Goal: Transaction & Acquisition: Purchase product/service

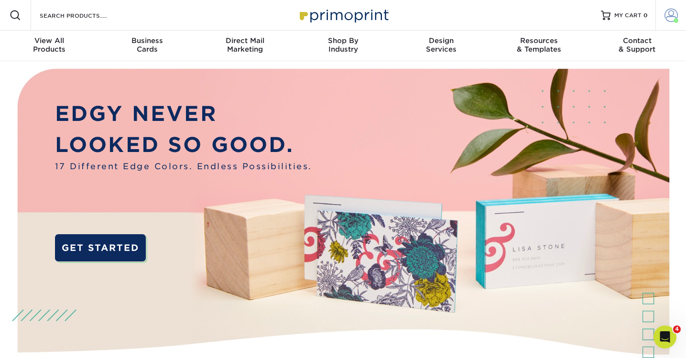
click at [669, 21] on span at bounding box center [670, 15] width 13 height 13
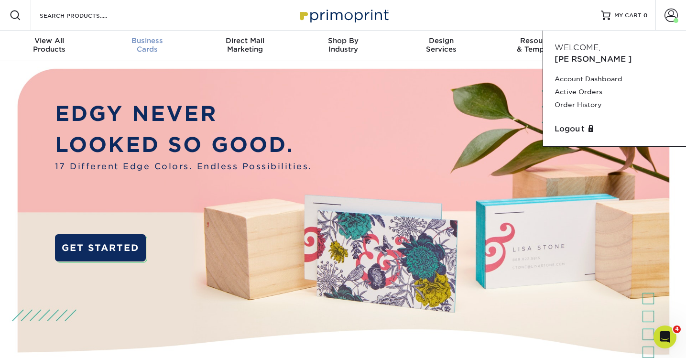
click at [140, 45] on div "Business Cards" at bounding box center [147, 44] width 98 height 17
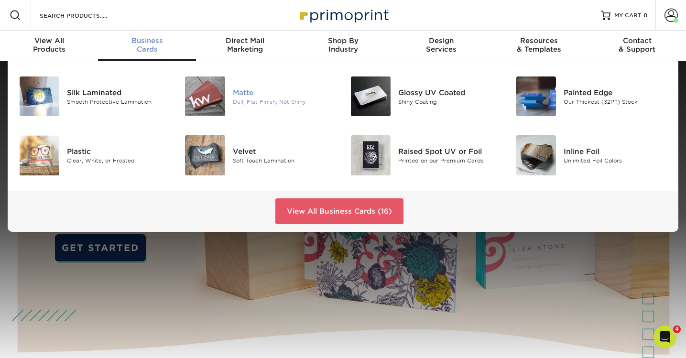
click at [254, 96] on div "Matte" at bounding box center [284, 92] width 103 height 11
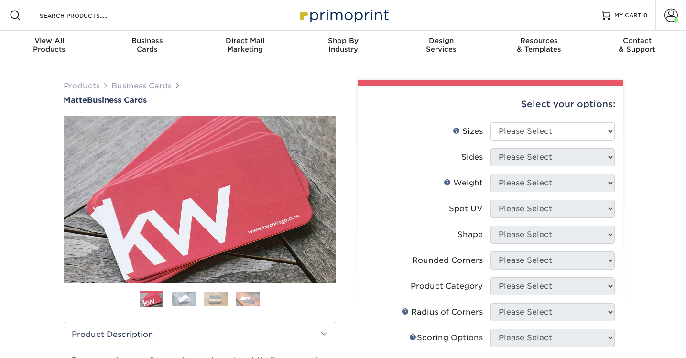
click at [338, 213] on div "Products Business Cards Matte Business Cards Previous Next $" at bounding box center [199, 315] width 287 height 470
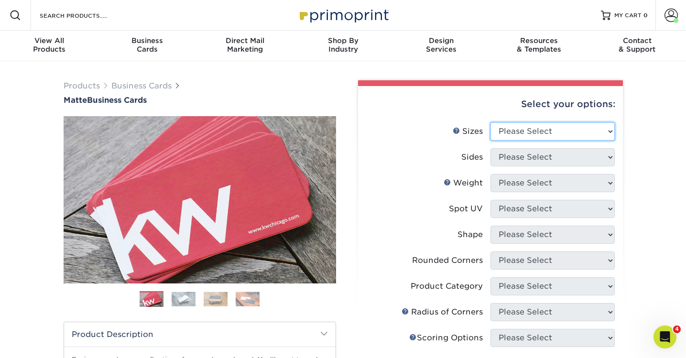
click at [540, 138] on select "Please Select 1.5" x 3.5" - Mini 1.75" x 3.5" - Mini 2" x 2" - Square 2" x 3" -…" at bounding box center [552, 131] width 124 height 18
select select "2.00x3.50"
click at [490, 122] on select "Please Select 1.5" x 3.5" - Mini 1.75" x 3.5" - Mini 2" x 2" - Square 2" x 3" -…" at bounding box center [552, 131] width 124 height 18
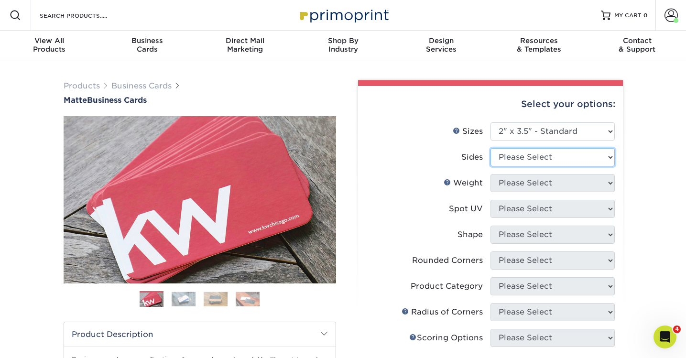
click at [536, 158] on select "Please Select Print Both Sides Print Front Only" at bounding box center [552, 157] width 124 height 18
select select "13abbda7-1d64-4f25-8bb2-c179b224825d"
click at [490, 148] on select "Please Select Print Both Sides Print Front Only" at bounding box center [552, 157] width 124 height 18
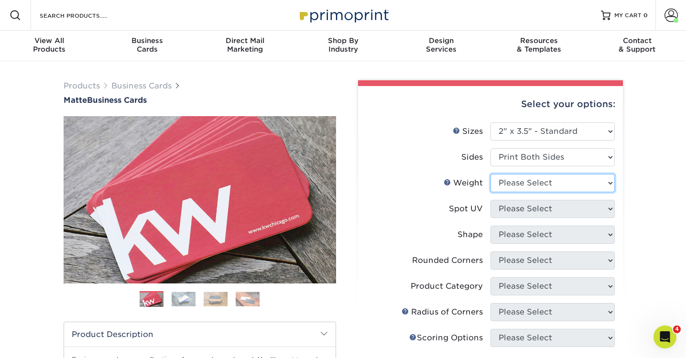
click at [539, 185] on select "Please Select 16PT 14PT" at bounding box center [552, 183] width 124 height 18
select select "16PT"
click at [490, 174] on select "Please Select 16PT 14PT" at bounding box center [552, 183] width 124 height 18
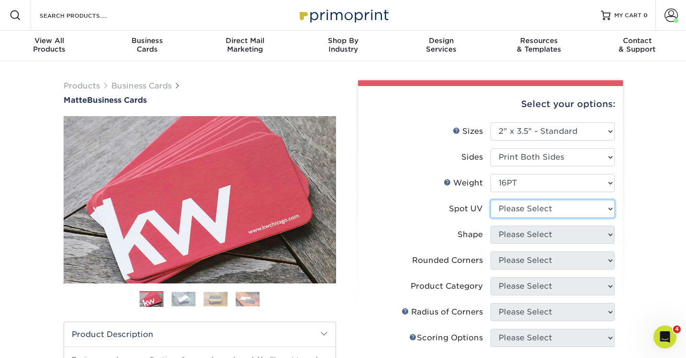
click at [524, 210] on select "Please Select No Spot UV Front and Back (Both Sides) Front Only Back Only" at bounding box center [552, 209] width 124 height 18
select select "3"
click at [490, 200] on select "Please Select No Spot UV Front and Back (Both Sides) Front Only Back Only" at bounding box center [552, 209] width 124 height 18
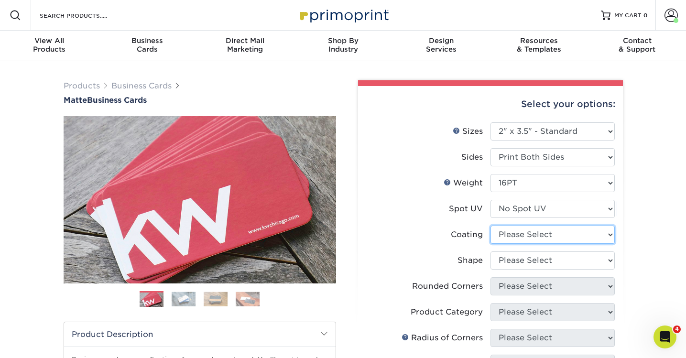
click at [532, 235] on select at bounding box center [552, 235] width 124 height 18
select select "121bb7b5-3b4d-429f-bd8d-bbf80e953313"
click at [490, 226] on select at bounding box center [552, 235] width 124 height 18
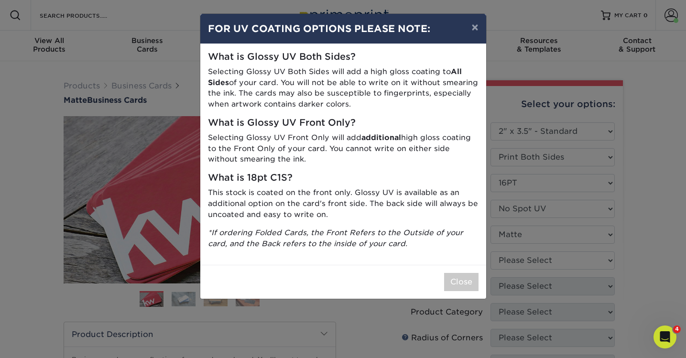
click at [531, 257] on div "× FOR UV COATING OPTIONS PLEASE NOTE: What is Glossy UV Both Sides? Selecting G…" at bounding box center [343, 179] width 686 height 358
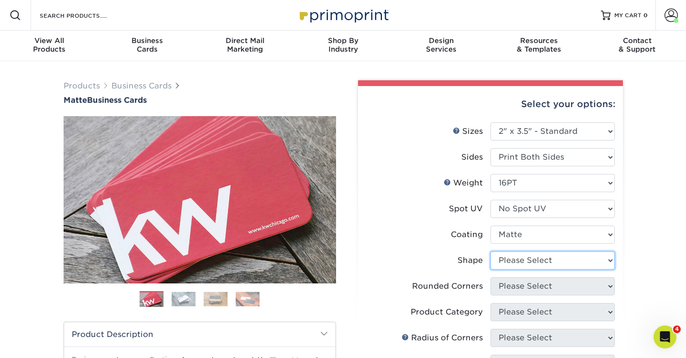
click at [521, 258] on select "Please Select Standard Oval" at bounding box center [552, 260] width 124 height 18
select select "standard"
click at [490, 251] on select "Please Select Standard Oval" at bounding box center [552, 260] width 124 height 18
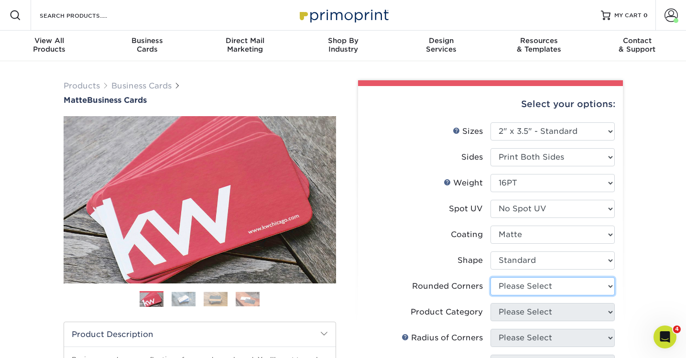
click at [516, 288] on select "Please Select Yes - Round 2 Corners Yes - Round 4 Corners No" at bounding box center [552, 286] width 124 height 18
select select "0"
click at [490, 277] on select "Please Select Yes - Round 2 Corners Yes - Round 4 Corners No" at bounding box center [552, 286] width 124 height 18
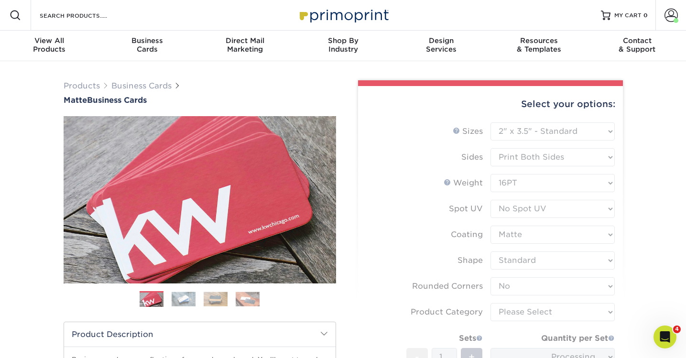
click at [516, 314] on form "Sizes Help Sizes Please Select 1.5" x 3.5" - Mini 1.75" x 3.5" - Mini 2" x 2" -…" at bounding box center [490, 281] width 249 height 318
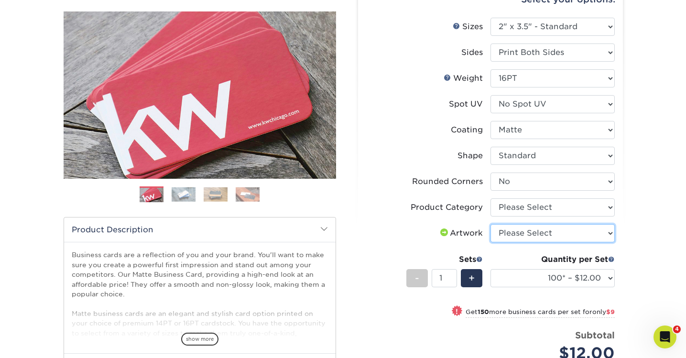
click at [520, 225] on select "Please Select I will upload files I need a design - $100" at bounding box center [552, 233] width 124 height 18
select select "upload"
click at [490, 224] on select "Please Select I will upload files I need a design - $100" at bounding box center [552, 233] width 124 height 18
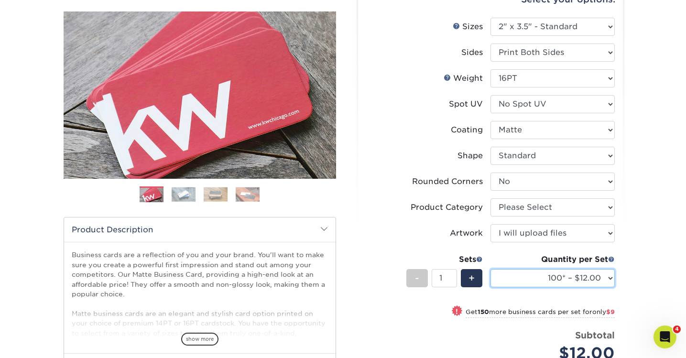
click at [509, 283] on select "100* – $12.00 250* – $21.00 500 – $42.00 1000 – $53.00 2500 – $95.00 5000 – $18…" at bounding box center [552, 278] width 124 height 18
select select "250* – $21.00"
click at [490, 269] on select "100* – $12.00 250* – $21.00 500 – $42.00 1000 – $53.00 2500 – $95.00 5000 – $18…" at bounding box center [552, 278] width 124 height 18
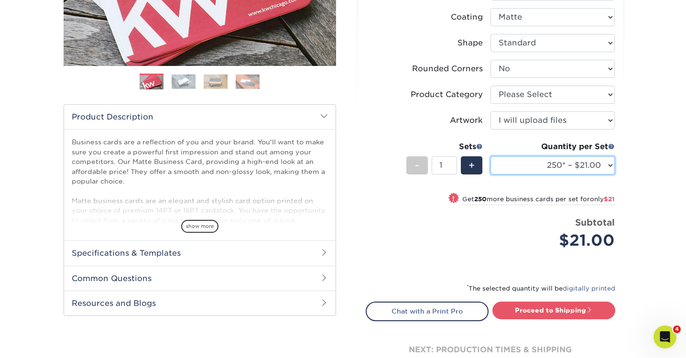
scroll to position [226, 0]
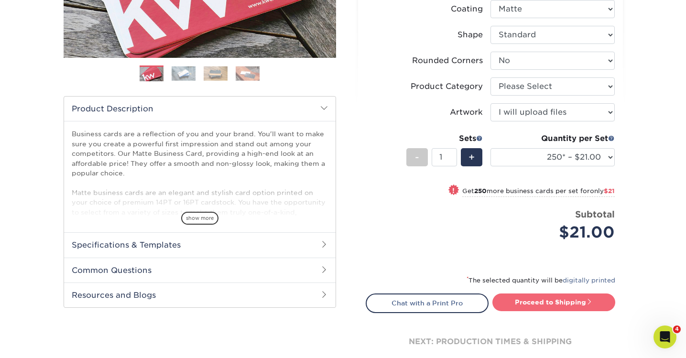
click at [519, 300] on link "Proceed to Shipping" at bounding box center [553, 301] width 123 height 17
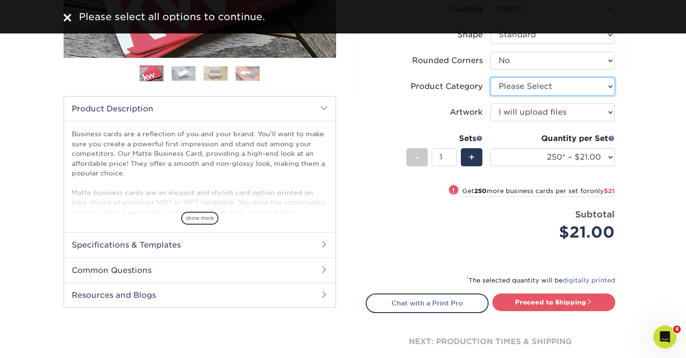
click at [540, 90] on select "Please Select Business Cards" at bounding box center [552, 86] width 124 height 18
select select "3b5148f1-0588-4f88-a218-97bcfdce65c1"
click at [490, 77] on select "Please Select Business Cards" at bounding box center [552, 86] width 124 height 18
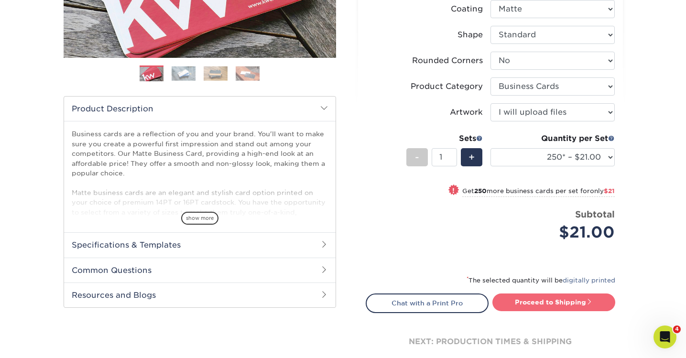
click at [564, 306] on link "Proceed to Shipping" at bounding box center [553, 301] width 123 height 17
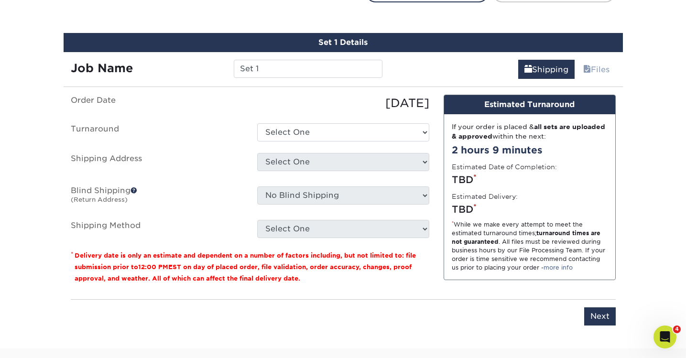
scroll to position [545, 0]
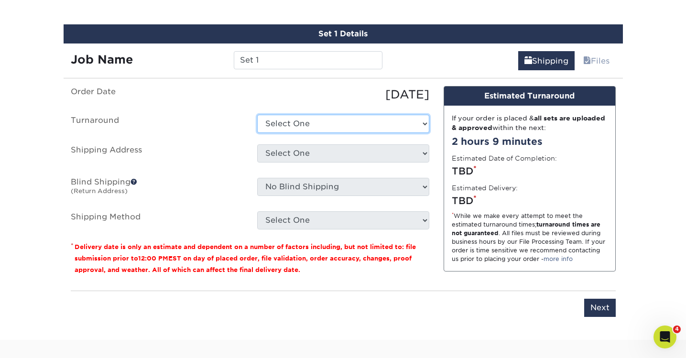
click at [311, 118] on select "Select One 2-4 Business Days 2 Day Next Business Day" at bounding box center [343, 124] width 172 height 18
select select "c35f0e2c-0ea3-4df9-a4f0-5530faf23bd7"
click at [257, 115] on select "Select One 2-4 Business Days 2 Day Next Business Day" at bounding box center [343, 124] width 172 height 18
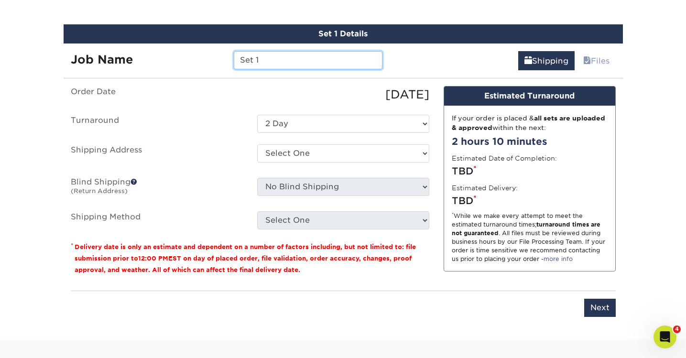
click at [292, 55] on input "Set 1" at bounding box center [308, 60] width 149 height 18
type input "S"
type input "[PERSON_NAME]"
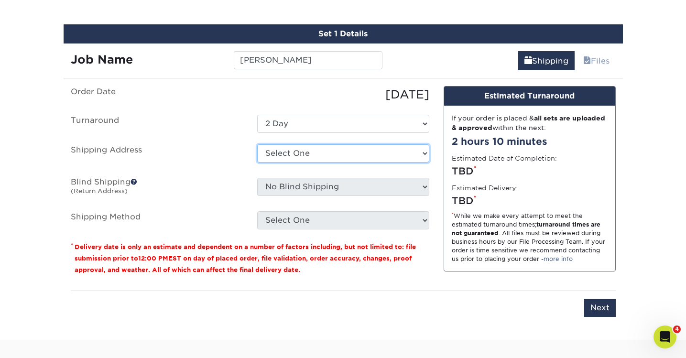
click at [328, 156] on select "Select One Hilary Warren Jordan Krulik Michael Eyre Stephanie Gaskins Steven Ke…" at bounding box center [343, 153] width 172 height 18
select select "newaddress"
click at [257, 144] on select "Select One Hilary Warren Jordan Krulik Michael Eyre Stephanie Gaskins Steven Ke…" at bounding box center [343, 153] width 172 height 18
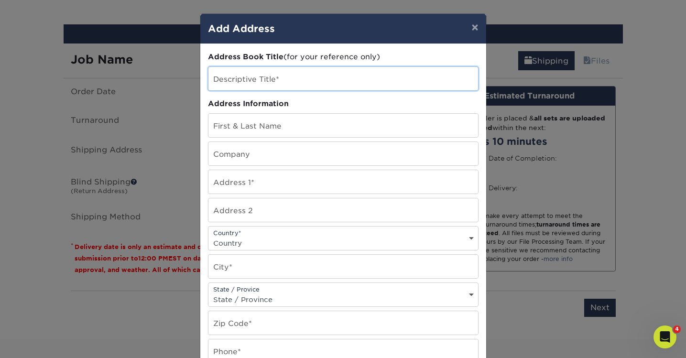
click at [276, 76] on input "text" at bounding box center [343, 78] width 270 height 23
type input "[PERSON_NAME]"
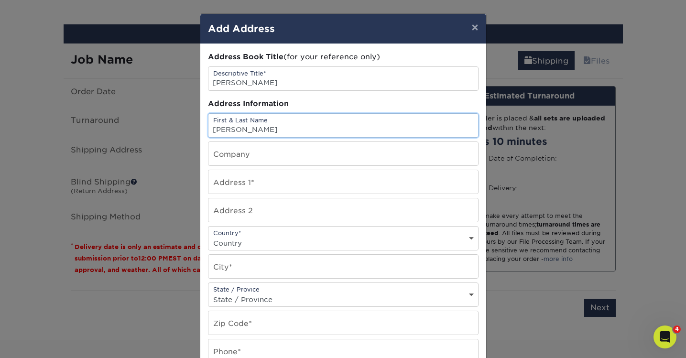
type input "[PERSON_NAME]"
type input "JDI Integrations"
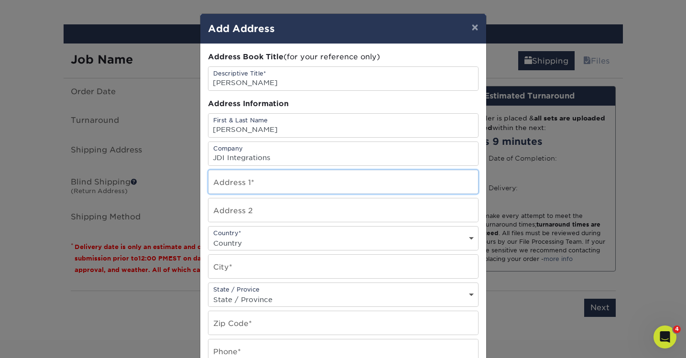
click at [253, 187] on input "text" at bounding box center [343, 181] width 270 height 23
paste input "Steve Peters 194 Melwood Drive Madison Heights, VA 24572"
type input "Steve Peters 194 Melwood Drive Madison Heights, VA 24572"
drag, startPoint x: 262, startPoint y: 186, endPoint x: 159, endPoint y: 187, distance: 103.2
click at [159, 187] on div "× Add Address Address Book Title (for your reference only) Descriptive Title* S…" at bounding box center [343, 179] width 686 height 358
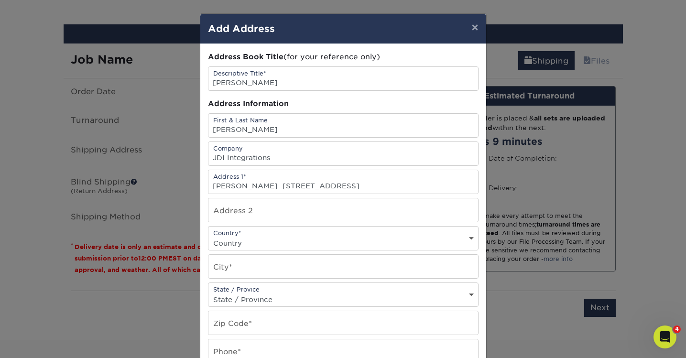
scroll to position [0, 0]
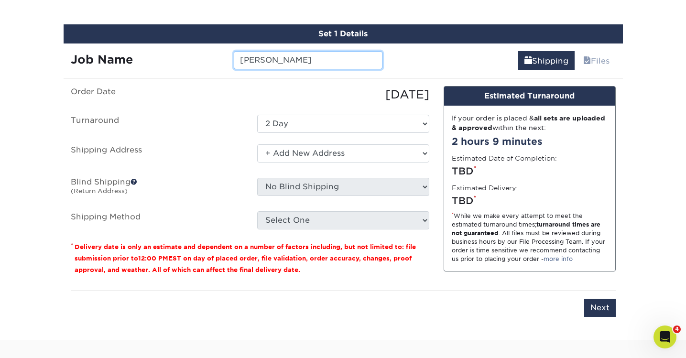
click at [326, 58] on input "[PERSON_NAME]" at bounding box center [308, 60] width 149 height 18
click at [512, 158] on label "Estimated Date of Completion:" at bounding box center [504, 158] width 105 height 10
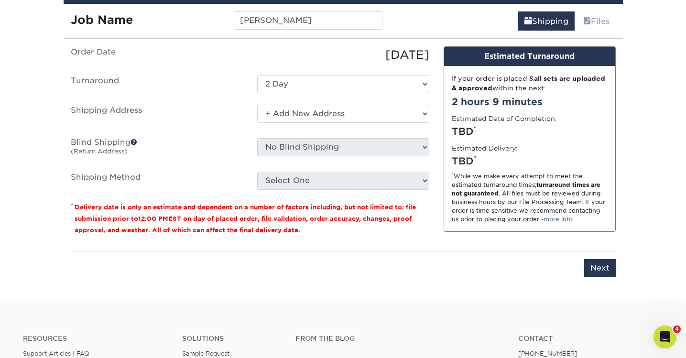
scroll to position [681, 0]
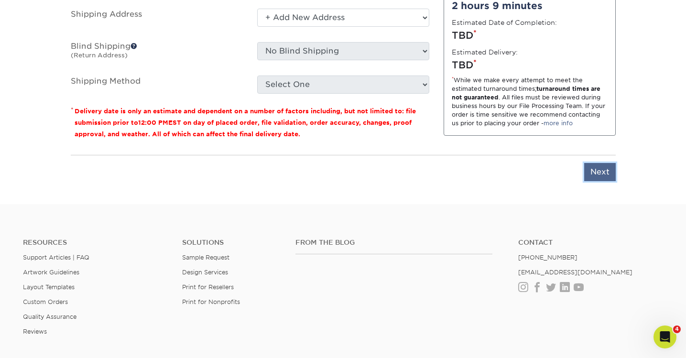
click at [602, 172] on input "Next" at bounding box center [600, 172] width 32 height 18
type input "Next"
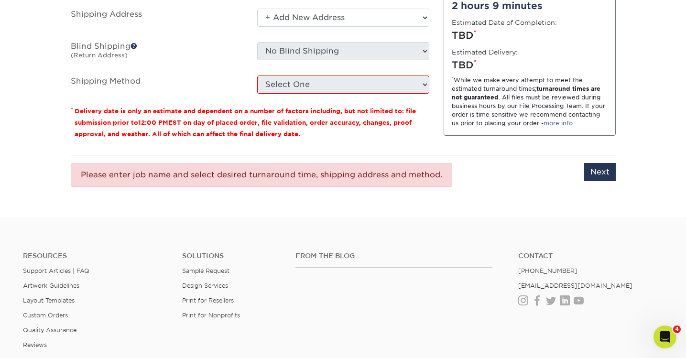
click at [433, 85] on div "Select One" at bounding box center [343, 85] width 186 height 18
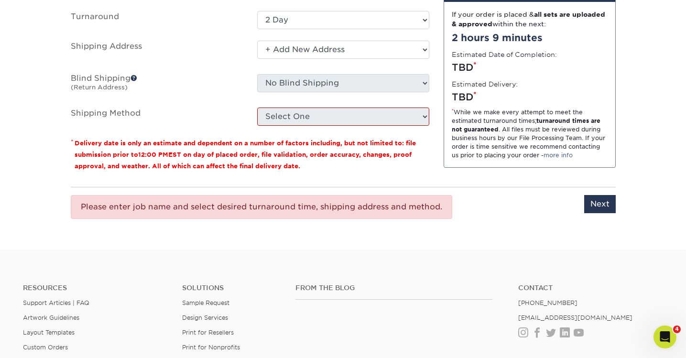
scroll to position [609, 0]
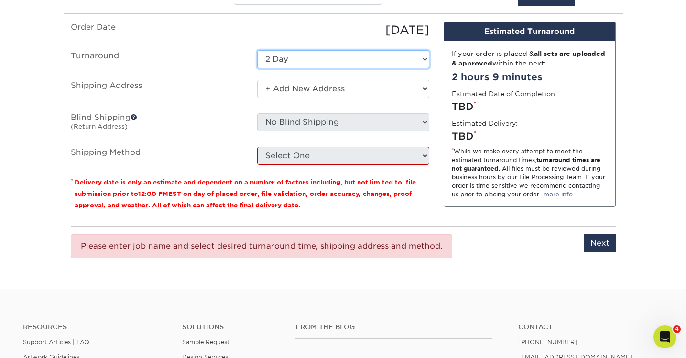
click at [332, 56] on select "Select One 2-4 Business Days 2 Day Next Business Day" at bounding box center [343, 59] width 172 height 18
click at [257, 50] on select "Select One 2-4 Business Days 2 Day Next Business Day" at bounding box center [343, 59] width 172 height 18
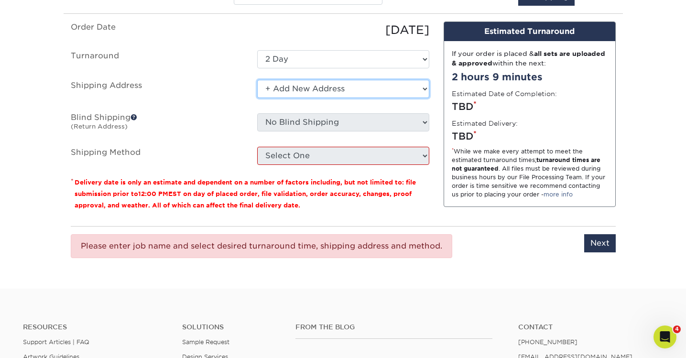
click at [331, 85] on select "Select One Hilary Warren Jordan Krulik Michael Eyre Stephanie Gaskins Steven Ke…" at bounding box center [343, 89] width 172 height 18
click at [257, 80] on select "Select One Hilary Warren Jordan Krulik Michael Eyre Stephanie Gaskins Steven Ke…" at bounding box center [343, 89] width 172 height 18
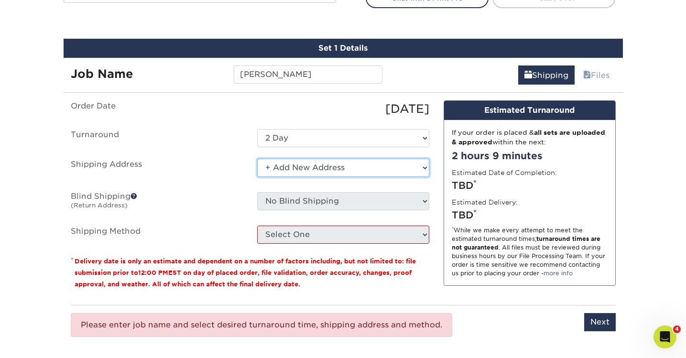
scroll to position [542, 0]
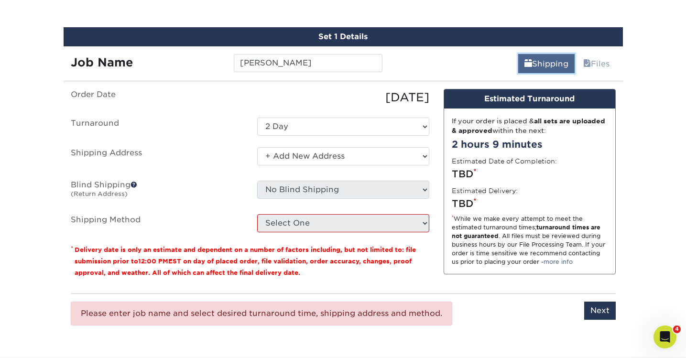
click at [524, 59] on span at bounding box center [528, 63] width 8 height 9
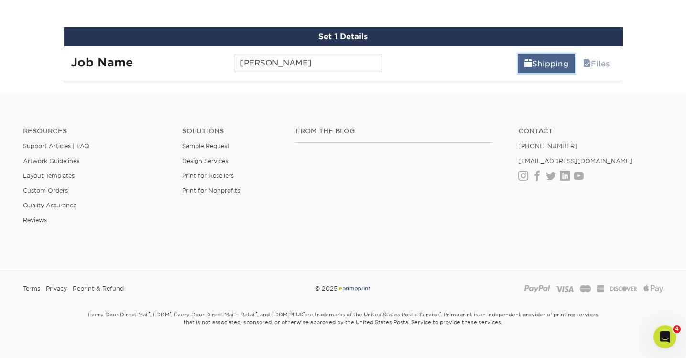
click at [548, 68] on link "Shipping" at bounding box center [546, 63] width 56 height 19
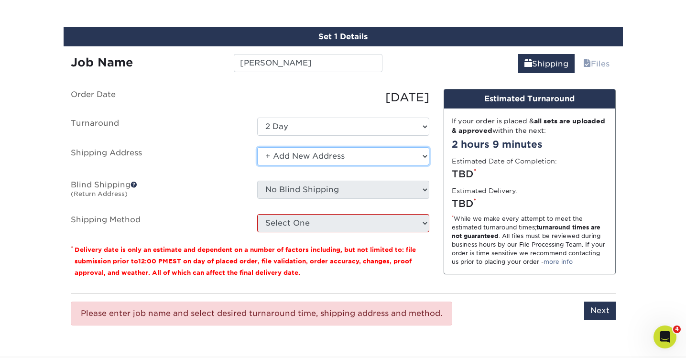
click at [346, 153] on select "Select One Hilary Warren Jordan Krulik Michael Eyre Stephanie Gaskins Steven Ke…" at bounding box center [343, 156] width 172 height 18
click at [257, 147] on select "Select One Hilary Warren Jordan Krulik Michael Eyre Stephanie Gaskins Steven Ke…" at bounding box center [343, 156] width 172 height 18
click at [345, 152] on select "Select One Hilary Warren Jordan Krulik Michael Eyre Stephanie Gaskins Steven Ke…" at bounding box center [343, 156] width 172 height 18
click at [257, 147] on select "Select One Hilary Warren Jordan Krulik Michael Eyre Stephanie Gaskins Steven Ke…" at bounding box center [343, 156] width 172 height 18
click at [375, 158] on select "Select One Hilary Warren Jordan Krulik Michael Eyre Stephanie Gaskins Steven Ke…" at bounding box center [343, 156] width 172 height 18
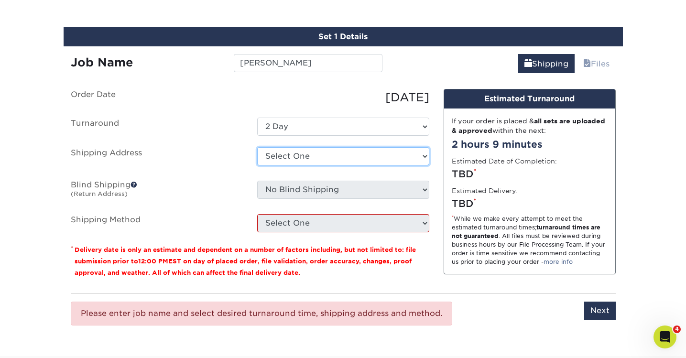
select select "newaddress"
click at [257, 147] on select "Select One Hilary Warren Jordan Krulik Michael Eyre Stephanie Gaskins Steven Ke…" at bounding box center [343, 156] width 172 height 18
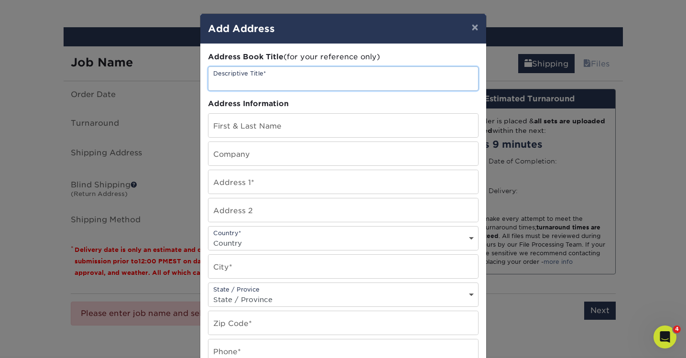
click at [303, 84] on input "text" at bounding box center [343, 78] width 270 height 23
type input "[PERSON_NAME]"
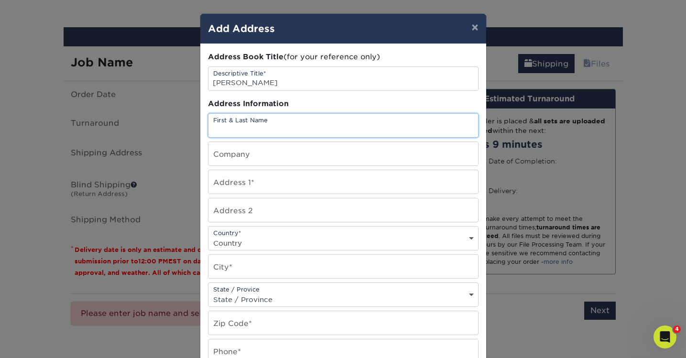
click at [295, 125] on input "text" at bounding box center [343, 125] width 270 height 23
click at [293, 128] on input "text" at bounding box center [343, 125] width 270 height 23
type input "[PERSON_NAME]"
click at [274, 158] on input "text" at bounding box center [343, 153] width 270 height 23
type input "JDI Integrations"
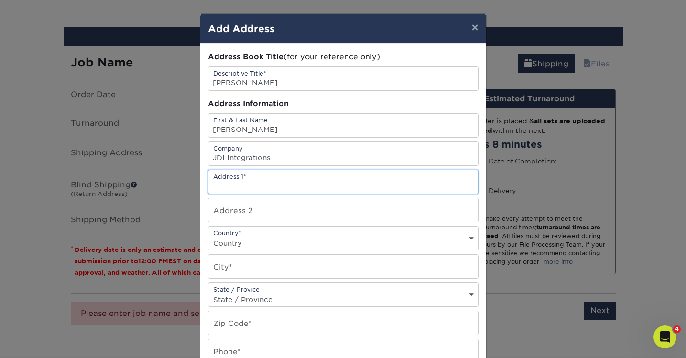
click at [279, 189] on input "text" at bounding box center [343, 181] width 270 height 23
paste input "Steve Peters 194 Melwood Drive Madison Heights, VA 24572"
type input "Steve Peters 194 Melwood Drive Madison Heights, VA 24572"
drag, startPoint x: 261, startPoint y: 184, endPoint x: 197, endPoint y: 189, distance: 63.7
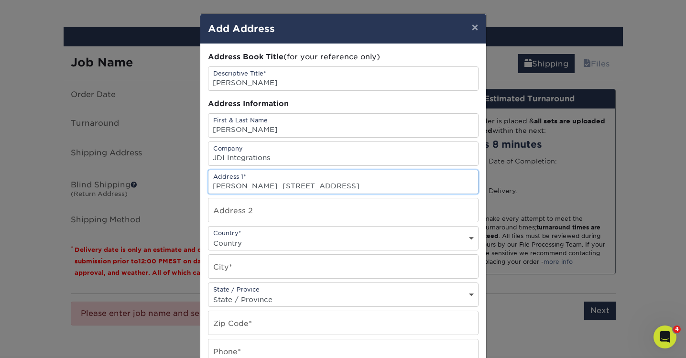
click at [197, 189] on div "× Add Address Address Book Title (for your reference only) Descriptive Title* S…" at bounding box center [343, 179] width 686 height 358
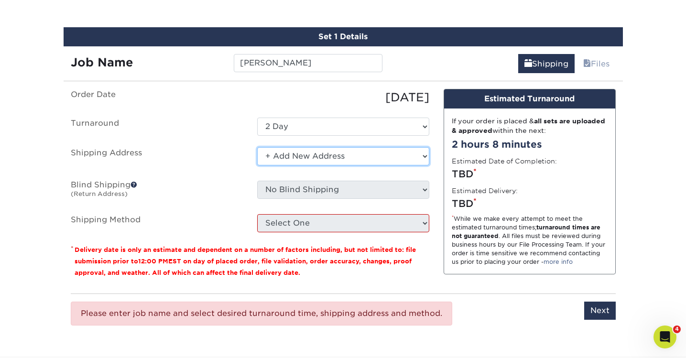
click at [314, 153] on select "Select One Hilary Warren Jordan Krulik Michael Eyre Stephanie Gaskins Steven Ke…" at bounding box center [343, 156] width 172 height 18
click at [257, 147] on select "Select One Hilary Warren Jordan Krulik Michael Eyre Stephanie Gaskins Steven Ke…" at bounding box center [343, 156] width 172 height 18
click at [314, 154] on select "Select One Hilary Warren Jordan Krulik Michael Eyre Stephanie Gaskins Steven Ke…" at bounding box center [343, 156] width 172 height 18
click at [257, 147] on select "Select One Hilary Warren Jordan Krulik Michael Eyre Stephanie Gaskins Steven Ke…" at bounding box center [343, 156] width 172 height 18
click at [341, 157] on select "Select One Hilary Warren Jordan Krulik Michael Eyre Stephanie Gaskins Steven Ke…" at bounding box center [343, 156] width 172 height 18
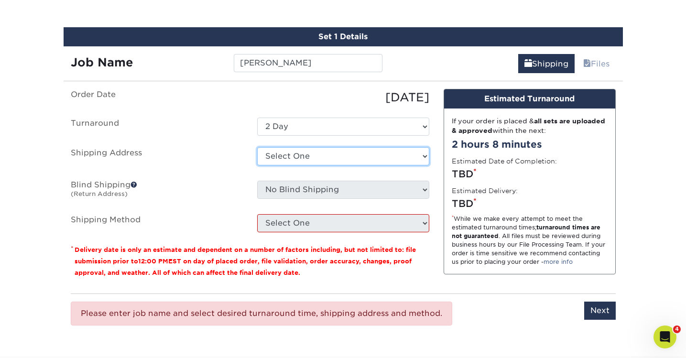
select select "newaddress"
click at [257, 147] on select "Select One Hilary Warren Jordan Krulik Michael Eyre Stephanie Gaskins Steven Ke…" at bounding box center [343, 156] width 172 height 18
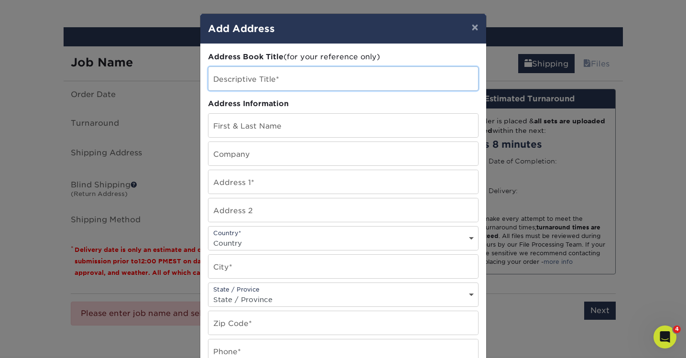
click at [268, 86] on input "text" at bounding box center [343, 78] width 270 height 23
type input "[PERSON_NAME]"
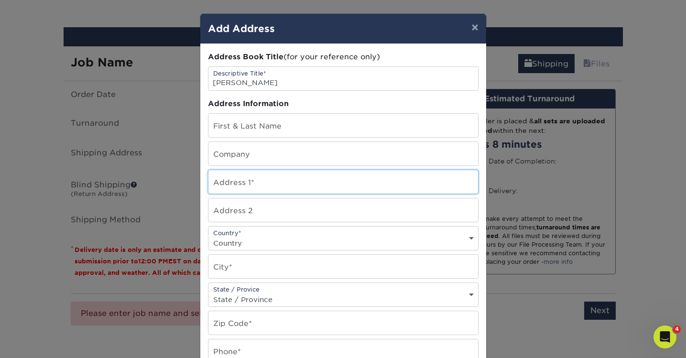
click at [254, 185] on input "text" at bounding box center [343, 181] width 270 height 23
paste input "Steve Peters 194 Melwood Drive Madison Heights, VA 24572"
click at [261, 184] on input "Steve Peters 194 Melwood Drive Madison Heights, VA 24572" at bounding box center [343, 181] width 270 height 23
type input "Steve Peters 194 Melwood Drive Madison Heights, VA 24572"
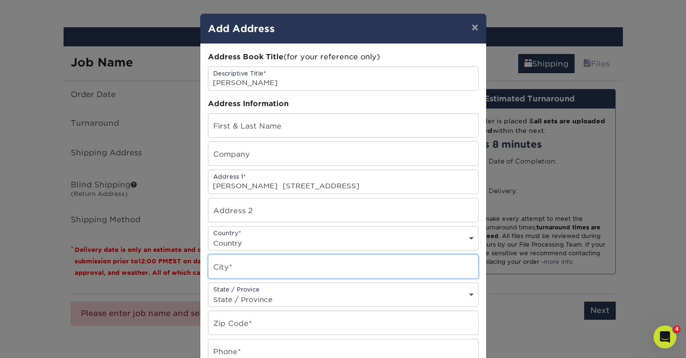
click at [255, 265] on input "text" at bounding box center [343, 266] width 270 height 23
type input "Madison Heights"
click at [260, 302] on select "State / Province Alabama Alaska Arizona Arkansas California Colorado Connecticu…" at bounding box center [343, 300] width 270 height 14
select select "VA"
click at [208, 293] on select "State / Province Alabama Alaska Arizona Arkansas California Colorado Connecticu…" at bounding box center [343, 300] width 270 height 14
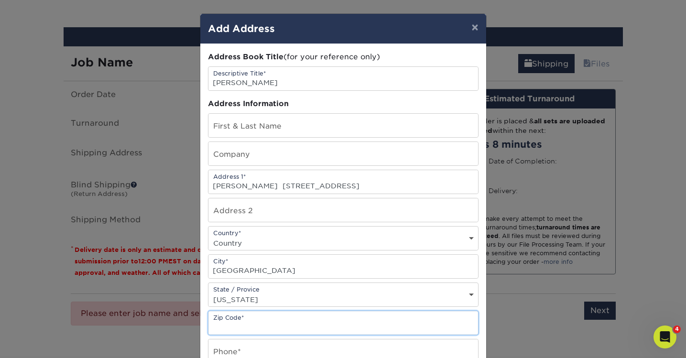
click at [247, 317] on input "text" at bounding box center [343, 322] width 270 height 23
type input "24572"
click at [253, 352] on input "text" at bounding box center [343, 350] width 270 height 23
click at [250, 348] on input "text" at bounding box center [343, 350] width 270 height 23
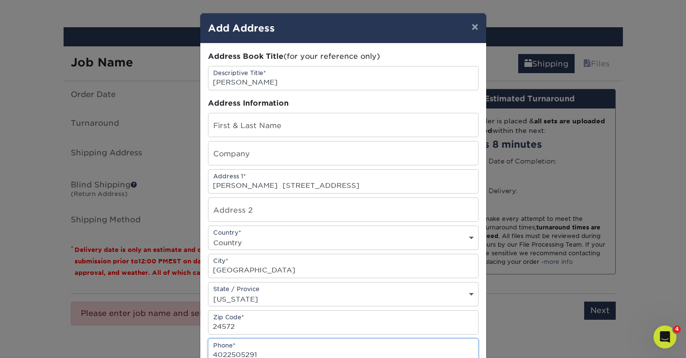
type input "4022505291"
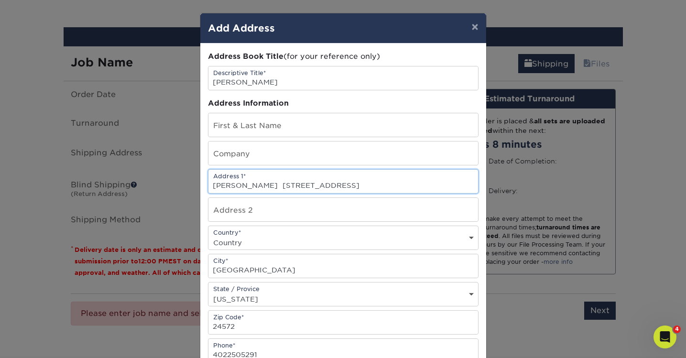
click at [263, 183] on input "Steve Peters 194 Melwood Drive Madison Heights, VA 24572" at bounding box center [343, 181] width 270 height 23
click at [392, 183] on input "194 Melwood Drive Madison Heights, VA 24572" at bounding box center [343, 181] width 270 height 23
type input "194 Melwood Drive"
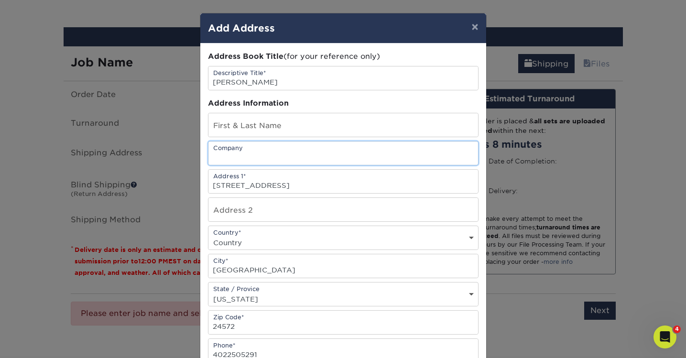
click at [331, 148] on input "text" at bounding box center [343, 152] width 270 height 23
type input "JDI Integrations"
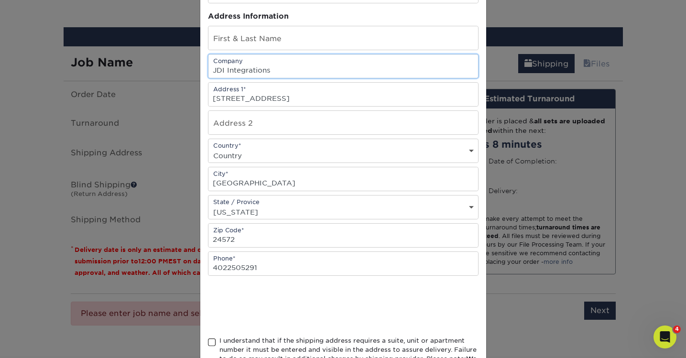
scroll to position [55, 0]
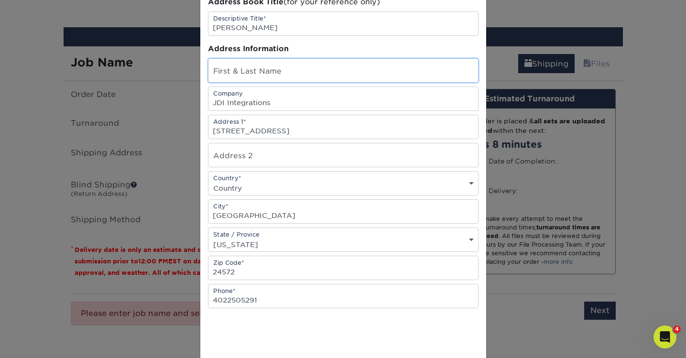
click at [271, 77] on input "text" at bounding box center [343, 70] width 270 height 23
type input "[PERSON_NAME]"
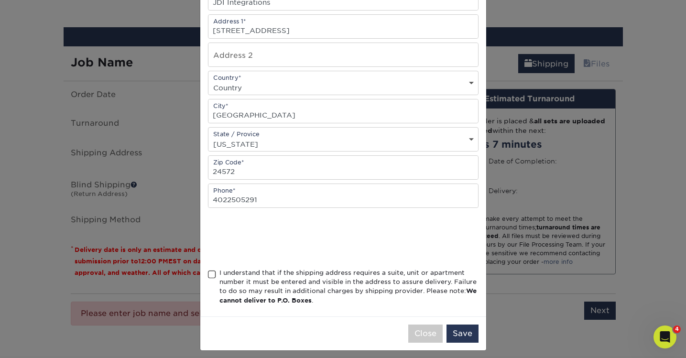
scroll to position [162, 0]
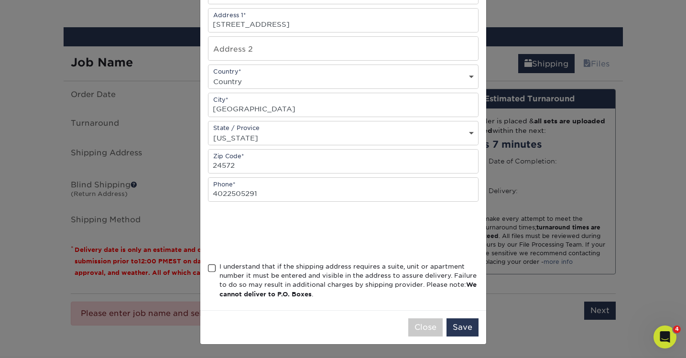
click at [213, 270] on span at bounding box center [212, 268] width 8 height 9
click at [0, 0] on input "I understand that if the shipping address requires a suite, unit or apartment n…" at bounding box center [0, 0] width 0 height 0
click at [461, 330] on button "Save" at bounding box center [462, 327] width 32 height 18
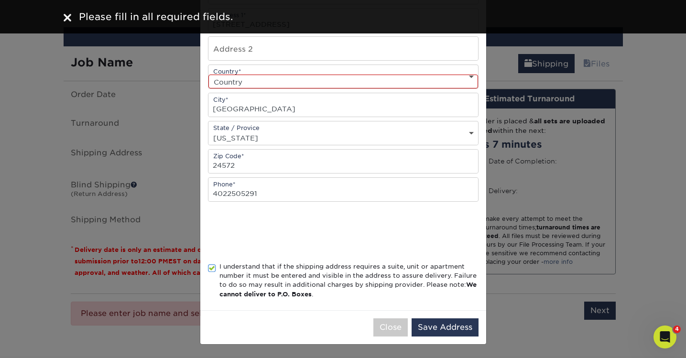
click at [301, 89] on div "Address Book Title (for your reference only) Descriptive Title* Steve Peters Ad…" at bounding box center [343, 96] width 271 height 412
click at [296, 82] on select "Country United States Canada ----------------------------- Afghanistan Albania …" at bounding box center [343, 82] width 270 height 14
select select "US"
click at [208, 75] on select "Country United States Canada ----------------------------- Afghanistan Albania …" at bounding box center [343, 82] width 270 height 14
click at [434, 325] on button "Save Address" at bounding box center [445, 327] width 67 height 18
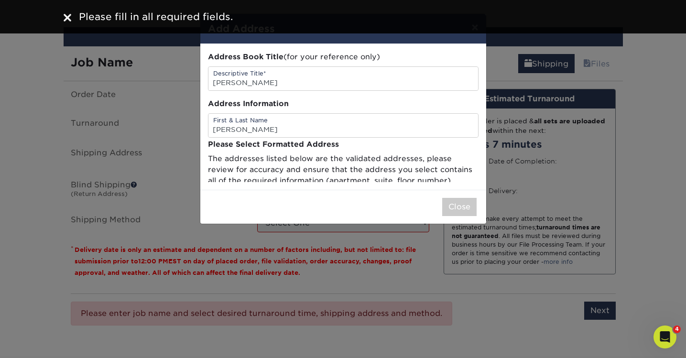
scroll to position [0, 0]
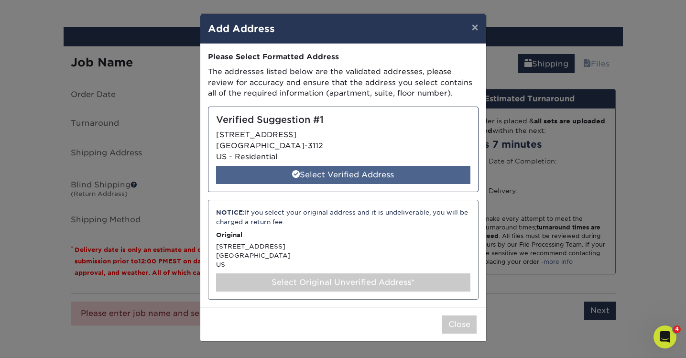
click at [379, 172] on div "Select Verified Address" at bounding box center [343, 175] width 254 height 18
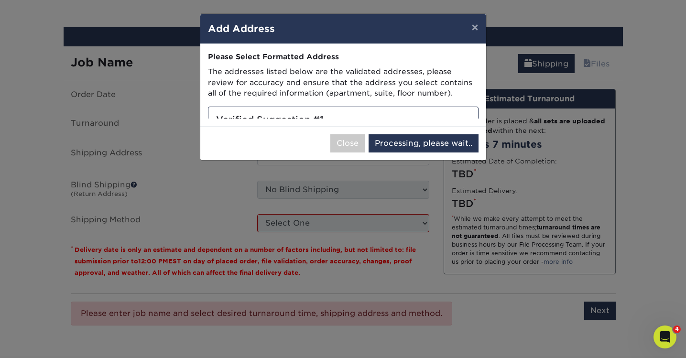
select select "286610"
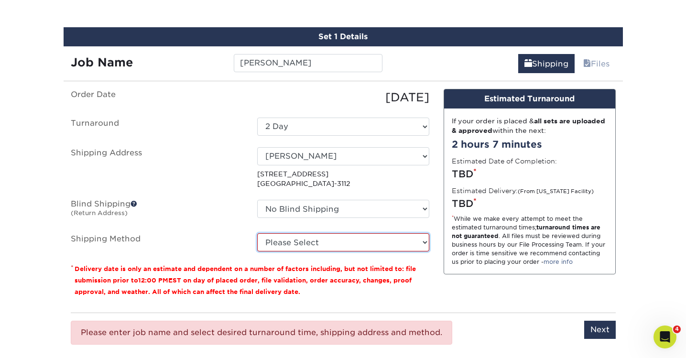
click at [340, 241] on select "Please Select Ground Shipping (+$7.84) 3 Day Shipping Service (+$24.94) 2 Day A…" at bounding box center [343, 242] width 172 height 18
click at [257, 233] on select "Please Select Ground Shipping (+$7.84) 3 Day Shipping Service (+$24.94) 2 Day A…" at bounding box center [343, 242] width 172 height 18
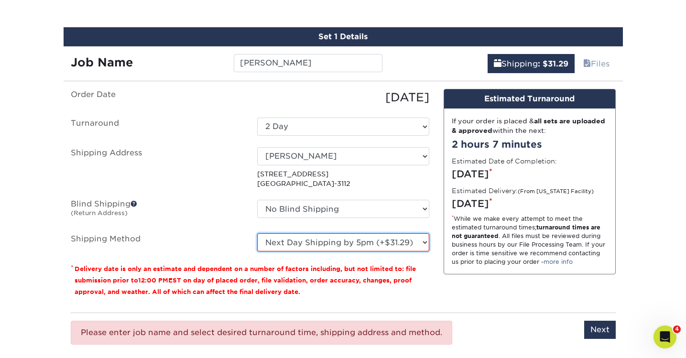
click at [365, 247] on select "Please Select Ground Shipping (+$7.84) 3 Day Shipping Service (+$24.94) 2 Day A…" at bounding box center [343, 242] width 172 height 18
click at [257, 233] on select "Please Select Ground Shipping (+$7.84) 3 Day Shipping Service (+$24.94) 2 Day A…" at bounding box center [343, 242] width 172 height 18
click at [318, 240] on select "Please Select Ground Shipping (+$7.84) 3 Day Shipping Service (+$24.94) 2 Day A…" at bounding box center [343, 242] width 172 height 18
select select "03"
click at [257, 233] on select "Please Select Ground Shipping (+$7.84) 3 Day Shipping Service (+$24.94) 2 Day A…" at bounding box center [343, 242] width 172 height 18
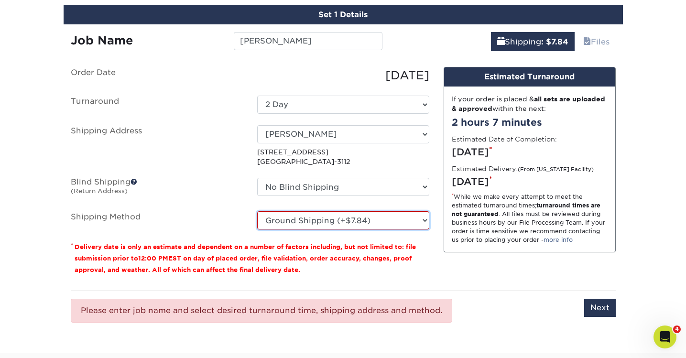
scroll to position [580, 0]
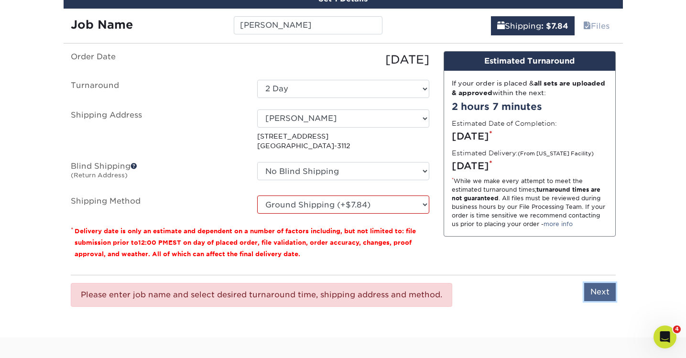
click at [601, 289] on input "Next" at bounding box center [600, 292] width 32 height 18
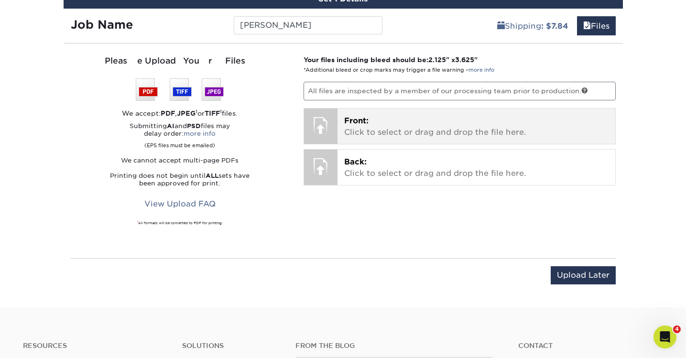
click at [455, 119] on p "Front: Click to select or drag and drop the file here." at bounding box center [476, 126] width 264 height 23
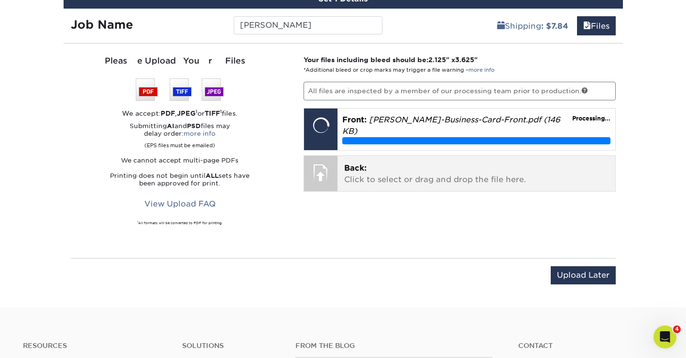
click at [433, 172] on p "Back: Click to select or drag and drop the file here." at bounding box center [476, 174] width 264 height 23
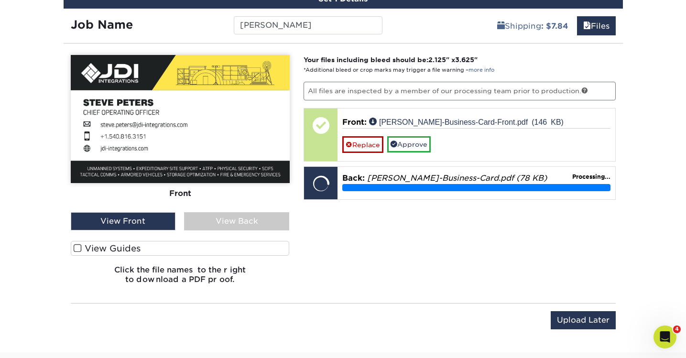
click at [95, 245] on label "View Guides" at bounding box center [180, 248] width 219 height 15
click at [0, 0] on input "View Guides" at bounding box center [0, 0] width 0 height 0
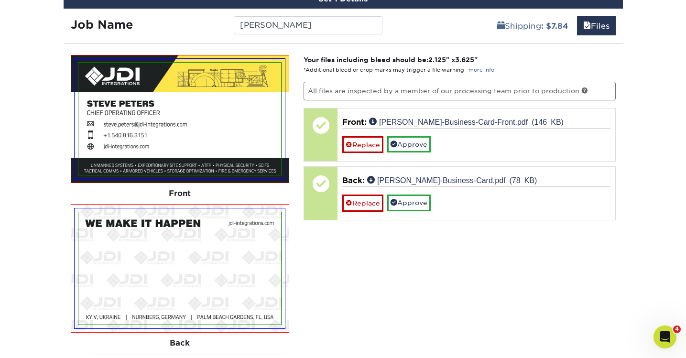
click at [96, 245] on img at bounding box center [179, 268] width 203 height 112
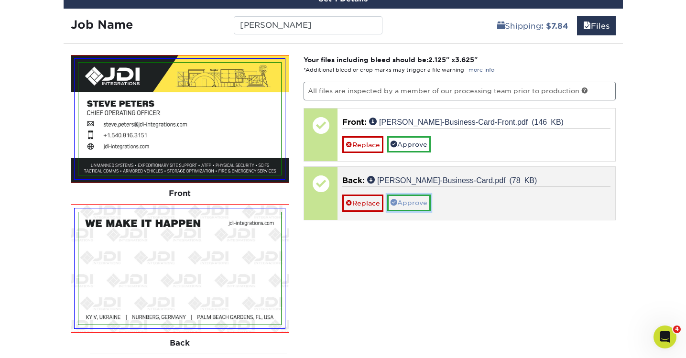
click at [409, 203] on link "Approve" at bounding box center [408, 203] width 43 height 16
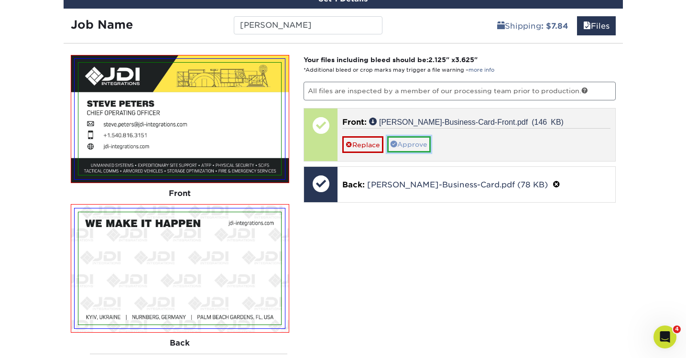
click at [417, 143] on link "Approve" at bounding box center [408, 144] width 43 height 16
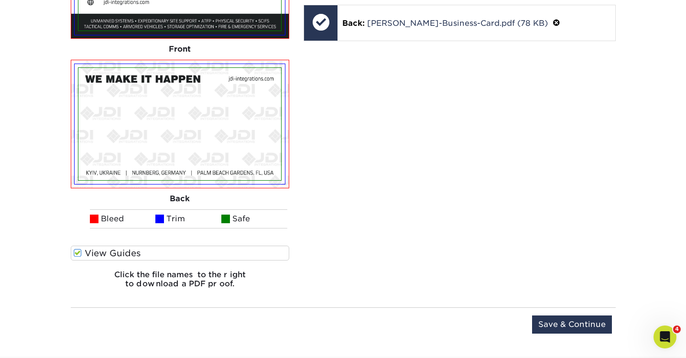
scroll to position [798, 0]
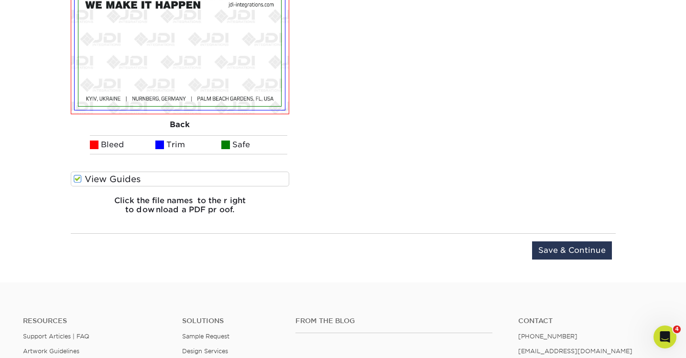
click at [559, 239] on div "Upload Later Save & Continue Continue" at bounding box center [343, 252] width 545 height 38
click at [560, 245] on input "Save & Continue" at bounding box center [572, 250] width 80 height 18
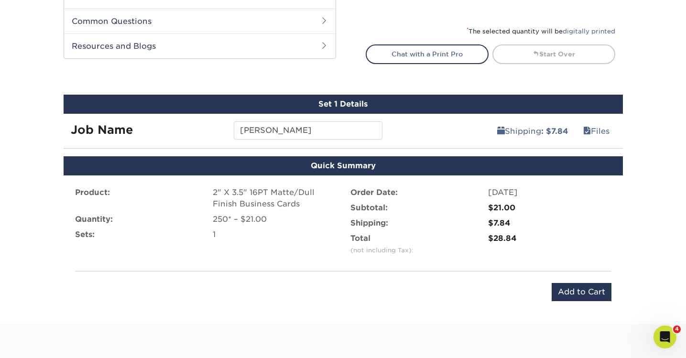
scroll to position [338, 0]
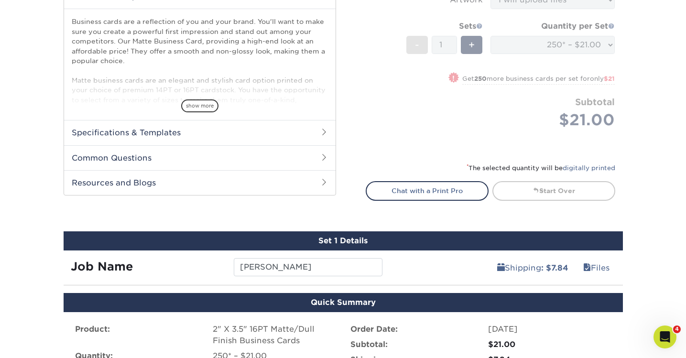
click at [564, 237] on div "Set 1 Details" at bounding box center [343, 240] width 559 height 19
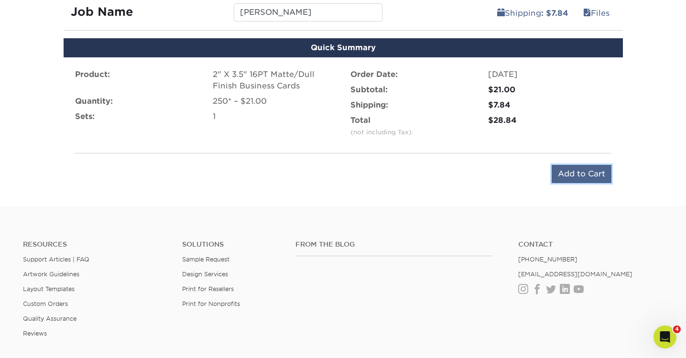
click at [581, 171] on input "Add to Cart" at bounding box center [582, 174] width 60 height 18
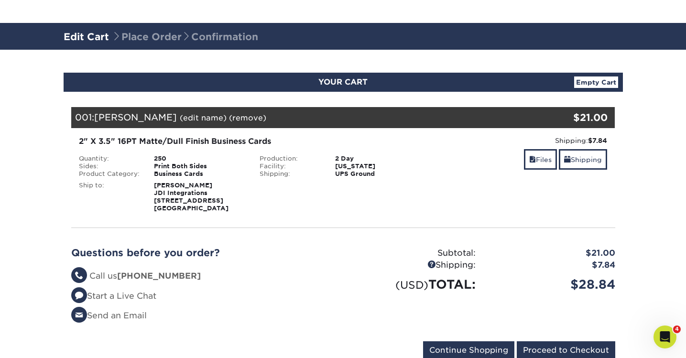
scroll to position [84, 0]
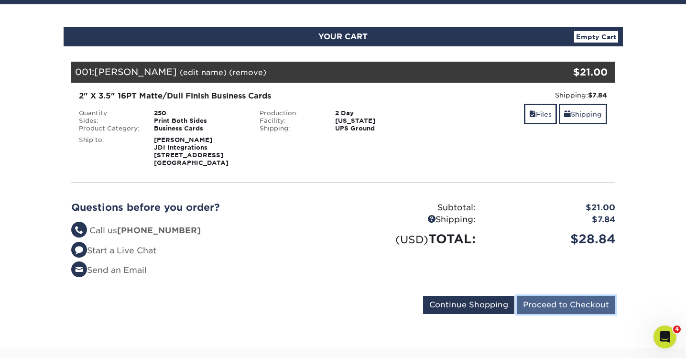
click at [549, 309] on input "Proceed to Checkout" at bounding box center [566, 305] width 98 height 18
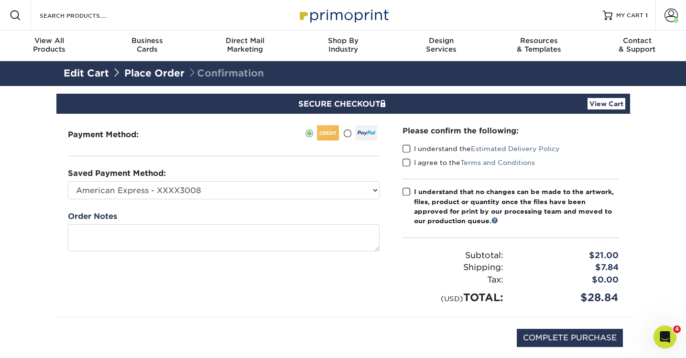
click at [403, 190] on span at bounding box center [406, 191] width 8 height 9
click at [0, 0] on input "I understand that no changes can be made to the artwork, files, product or quan…" at bounding box center [0, 0] width 0 height 0
click at [404, 150] on span at bounding box center [406, 148] width 8 height 9
click at [0, 0] on input "I understand the Estimated Delivery Policy" at bounding box center [0, 0] width 0 height 0
click at [406, 161] on span at bounding box center [406, 162] width 8 height 9
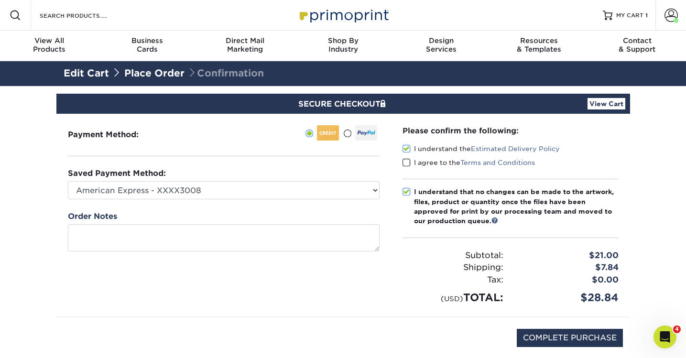
click at [0, 0] on input "I agree to the Terms and Conditions" at bounding box center [0, 0] width 0 height 0
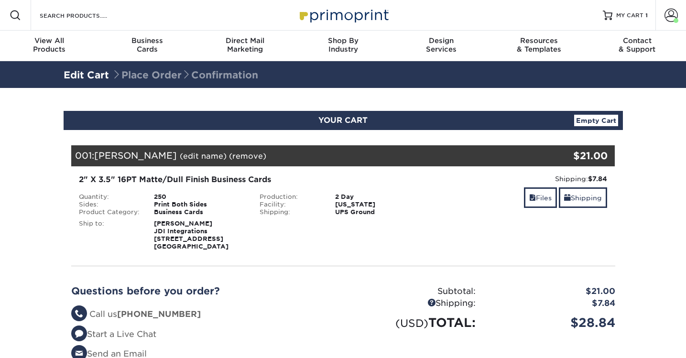
select select "286610"
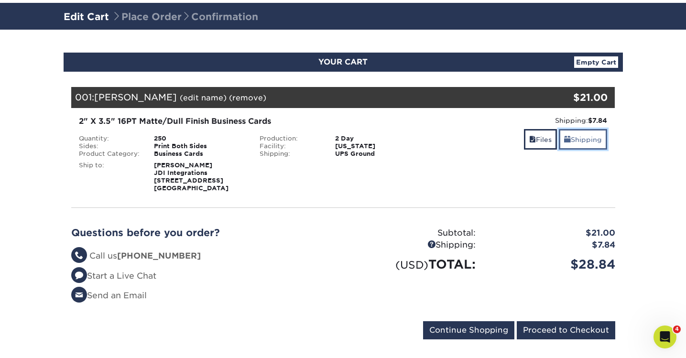
click at [575, 141] on link "Shipping" at bounding box center [583, 139] width 48 height 21
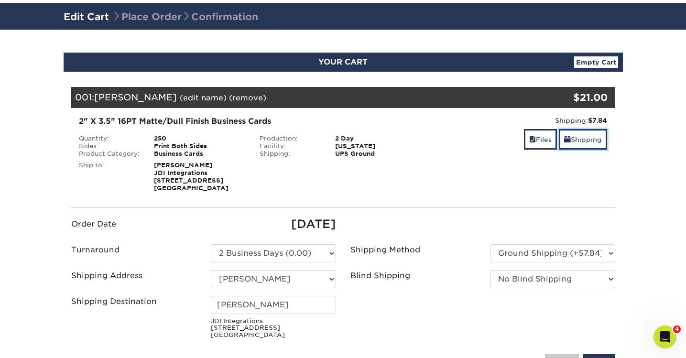
scroll to position [123, 0]
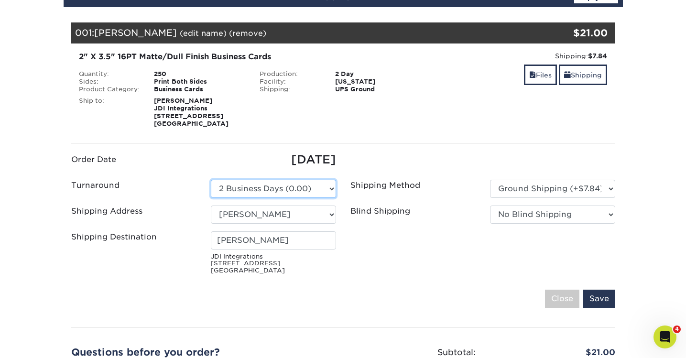
click at [309, 190] on select "Please Select 2 Business Days (0.00) 2-4 Business Days (0.00) Next Business Day…" at bounding box center [273, 189] width 125 height 18
click at [211, 180] on select "Please Select 2 Business Days (0.00) 2-4 Business Days (0.00) Next Business Day…" at bounding box center [273, 189] width 125 height 18
click at [305, 187] on select "Please Select 2 Business Days (0.00) 2-4 Business Days (0.00) Next Business Day…" at bounding box center [273, 189] width 125 height 18
select select "9fe09f74-13a8-4433-b0c6-7e0e9829344b"
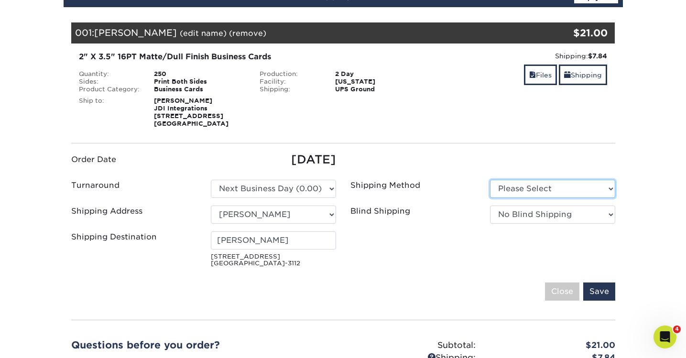
click at [555, 185] on select "Please Select Ground Shipping (+$7.84) 3 Day Shipping Service (+$24.94)" at bounding box center [552, 189] width 125 height 18
click at [490, 180] on select "Please Select Ground Shipping (+$7.84) 3 Day Shipping Service (+$24.94)" at bounding box center [552, 189] width 125 height 18
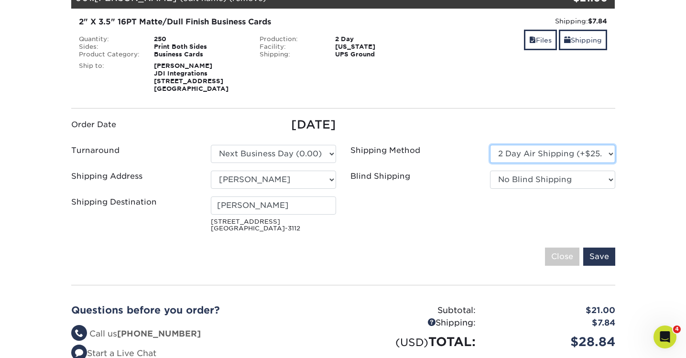
scroll to position [199, 0]
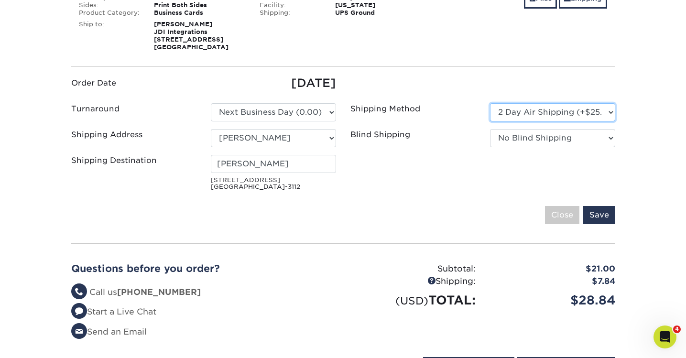
click at [524, 116] on select "Please Select Ground Shipping (+$7.84) 3 Day Shipping Service (+$24.94)" at bounding box center [552, 112] width 125 height 18
click at [490, 103] on select "Please Select Ground Shipping (+$7.84) 3 Day Shipping Service (+$24.94)" at bounding box center [552, 112] width 125 height 18
click at [525, 109] on select "Please Select Ground Shipping (+$7.84) 3 Day Shipping Service (+$24.94)" at bounding box center [552, 112] width 125 height 18
select select "02"
click at [490, 103] on select "Please Select Ground Shipping (+$7.84) 3 Day Shipping Service (+$24.94)" at bounding box center [552, 112] width 125 height 18
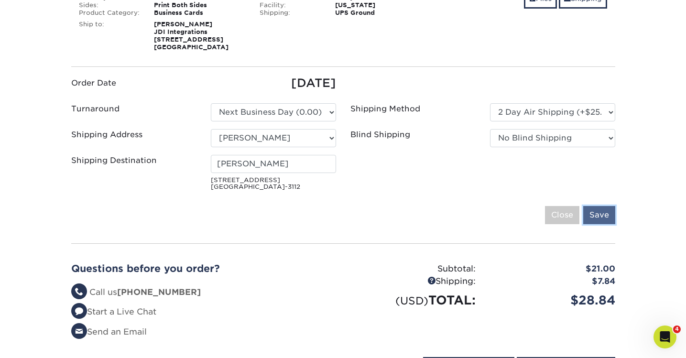
click at [603, 213] on input "Save" at bounding box center [599, 215] width 32 height 18
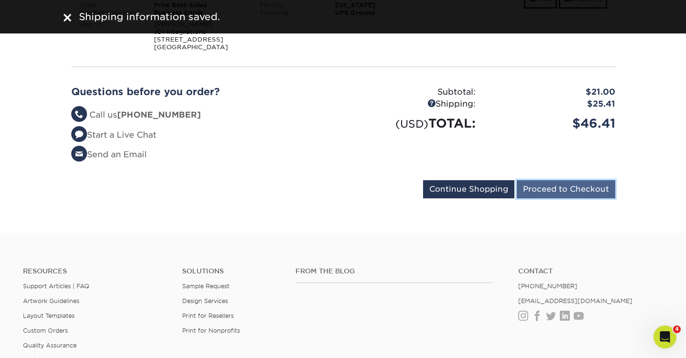
click at [569, 192] on input "Proceed to Checkout" at bounding box center [566, 189] width 98 height 18
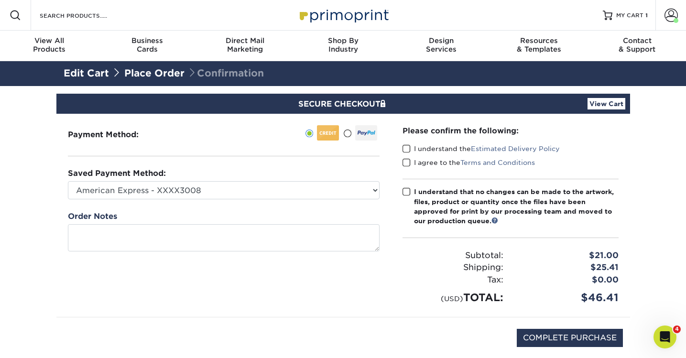
click at [404, 147] on span at bounding box center [406, 148] width 8 height 9
click at [0, 0] on input "I understand the Estimated Delivery Policy" at bounding box center [0, 0] width 0 height 0
click at [406, 163] on span at bounding box center [406, 162] width 8 height 9
click at [0, 0] on input "I agree to the Terms and Conditions" at bounding box center [0, 0] width 0 height 0
click at [410, 195] on span at bounding box center [406, 191] width 8 height 9
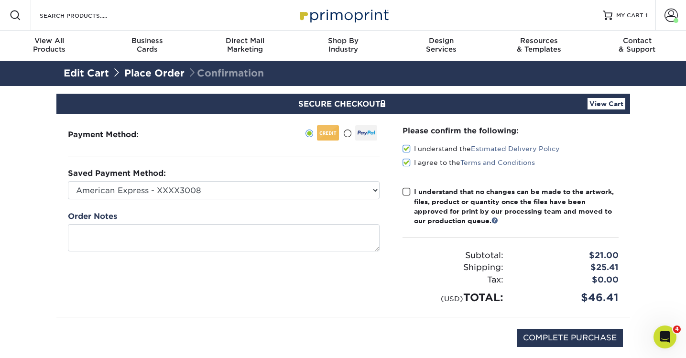
click at [0, 0] on input "I understand that no changes can be made to the artwork, files, product or quan…" at bounding box center [0, 0] width 0 height 0
click at [410, 195] on span at bounding box center [406, 191] width 8 height 9
click at [0, 0] on input "I understand that no changes can be made to the artwork, files, product or quan…" at bounding box center [0, 0] width 0 height 0
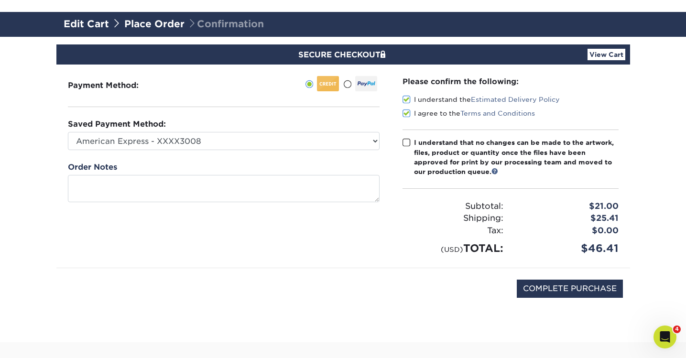
click at [397, 141] on div "Please confirm the following: I understand the Estimated Delivery Policy I agre…" at bounding box center [510, 166] width 239 height 203
click at [414, 144] on div "I understand that no changes can be made to the artwork, files, product or quan…" at bounding box center [516, 157] width 205 height 39
click at [0, 0] on input "I understand that no changes can be made to the artwork, files, product or quan…" at bounding box center [0, 0] width 0 height 0
click at [572, 290] on input "COMPLETE PURCHASE" at bounding box center [570, 289] width 106 height 18
type input "PROCESSING, PLEASE WAIT..."
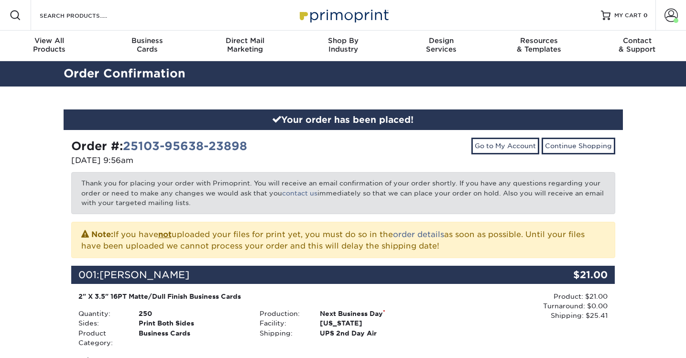
click at [572, 290] on div "001: [PERSON_NAME] $21.00" at bounding box center [343, 279] width 544 height 26
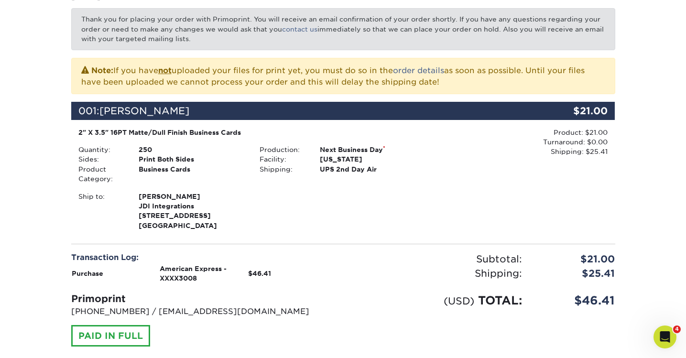
scroll to position [241, 0]
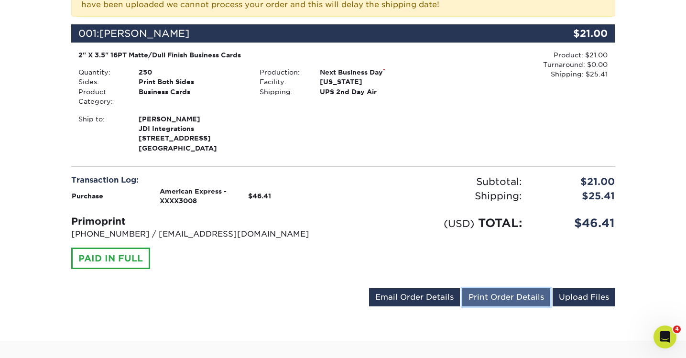
click at [498, 300] on link "Print Order Details" at bounding box center [506, 297] width 88 height 18
